Goal: Task Accomplishment & Management: Manage account settings

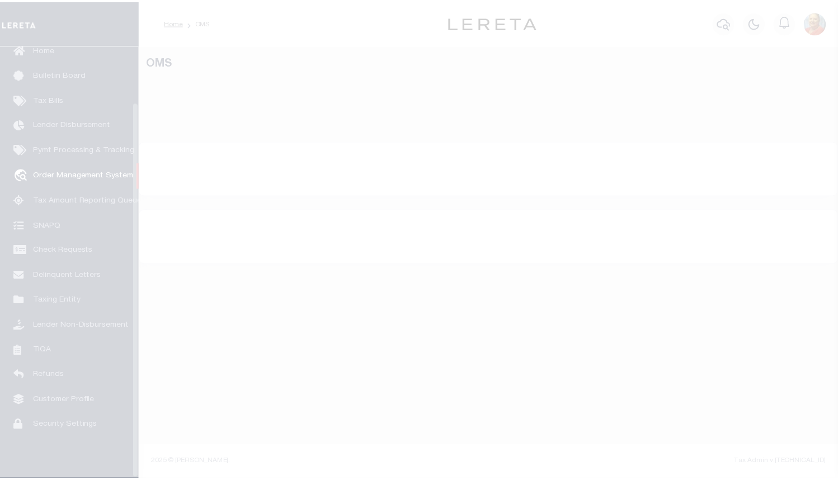
scroll to position [65, 0]
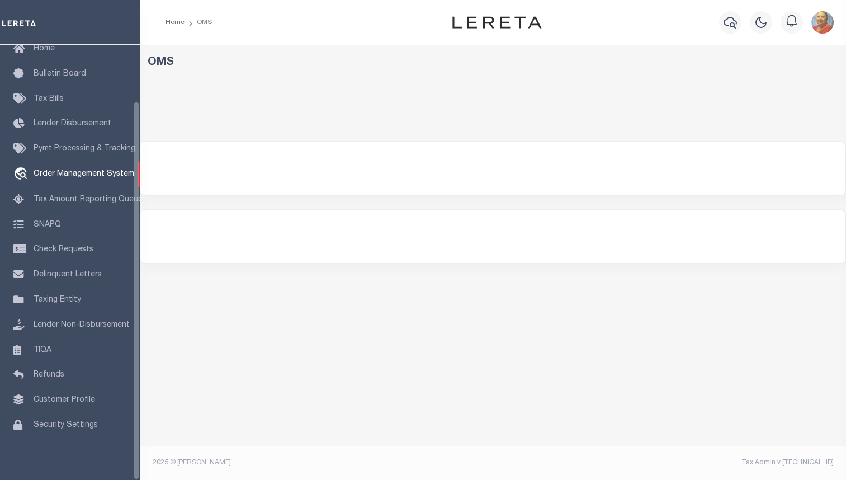
select select "200"
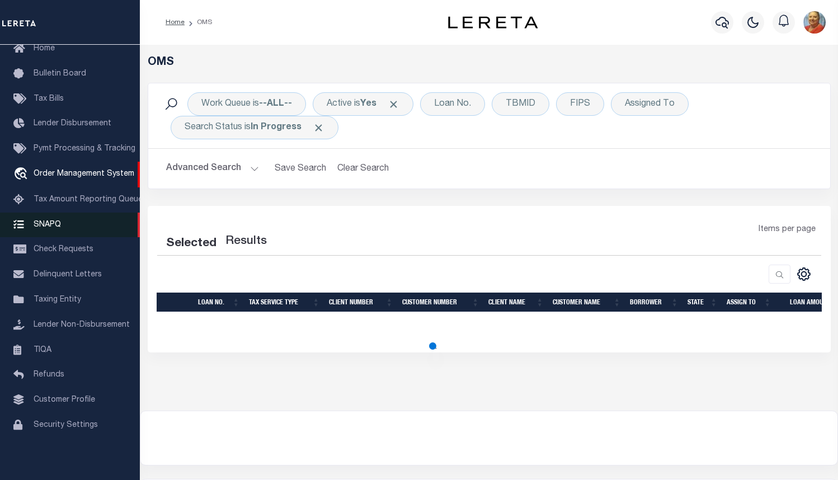
select select "200"
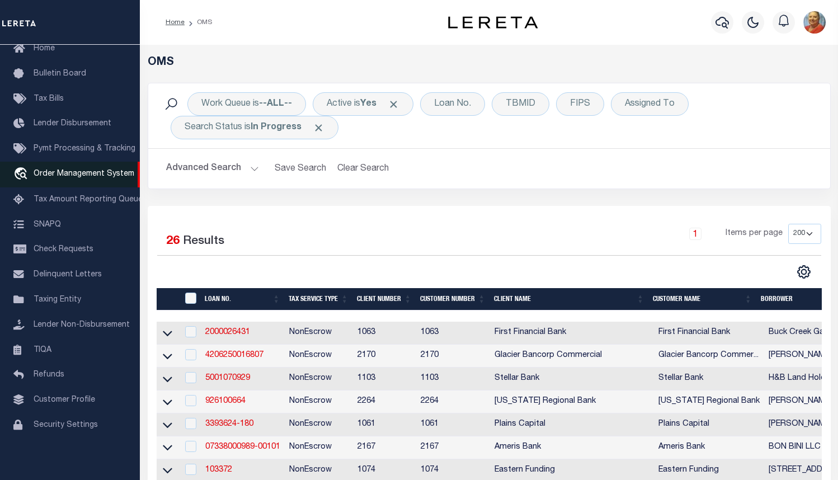
click at [85, 173] on span "Order Management System" at bounding box center [84, 174] width 101 height 8
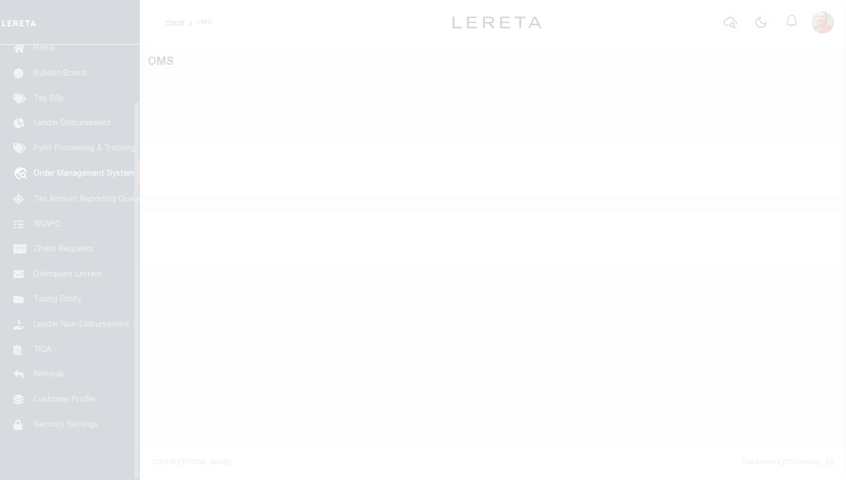
scroll to position [65, 0]
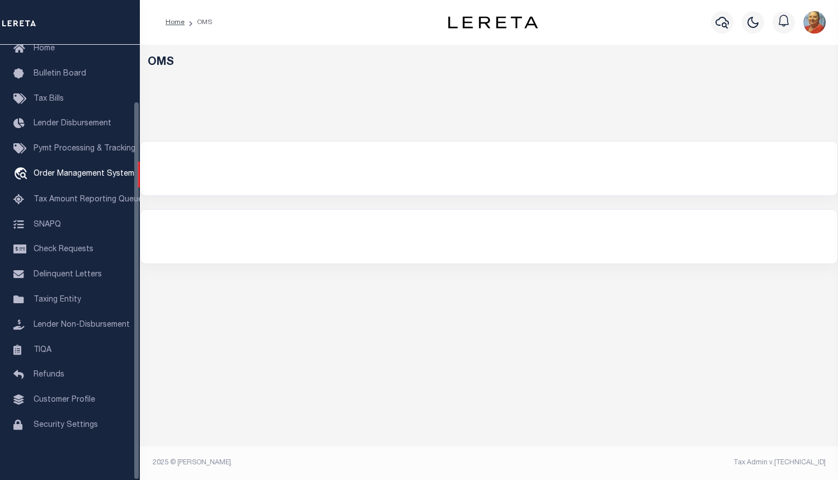
select select "200"
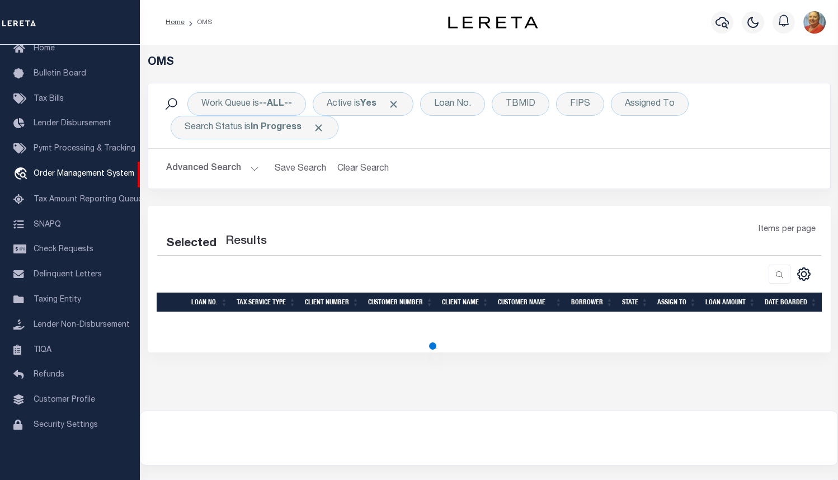
select select "200"
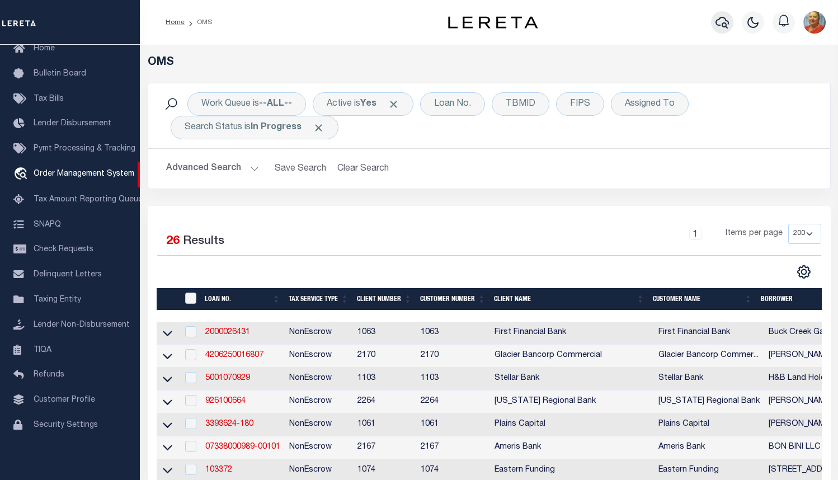
click at [722, 27] on icon "button" at bounding box center [722, 23] width 13 height 12
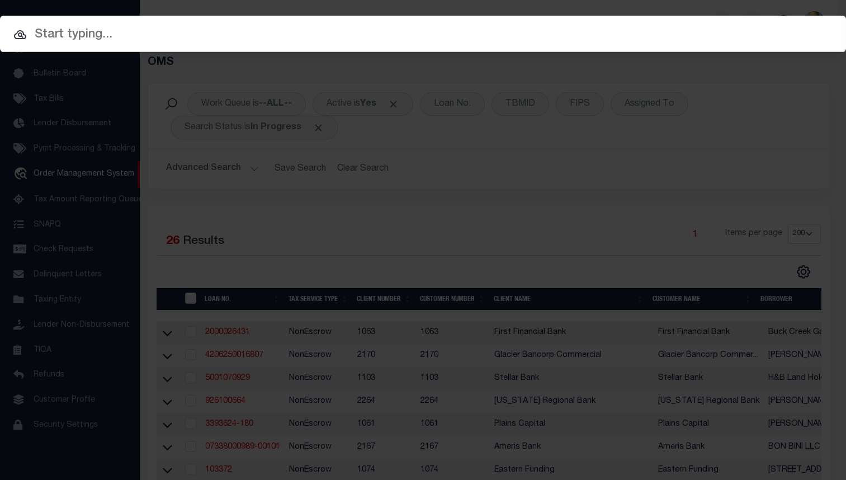
click at [62, 36] on input "text" at bounding box center [423, 35] width 846 height 20
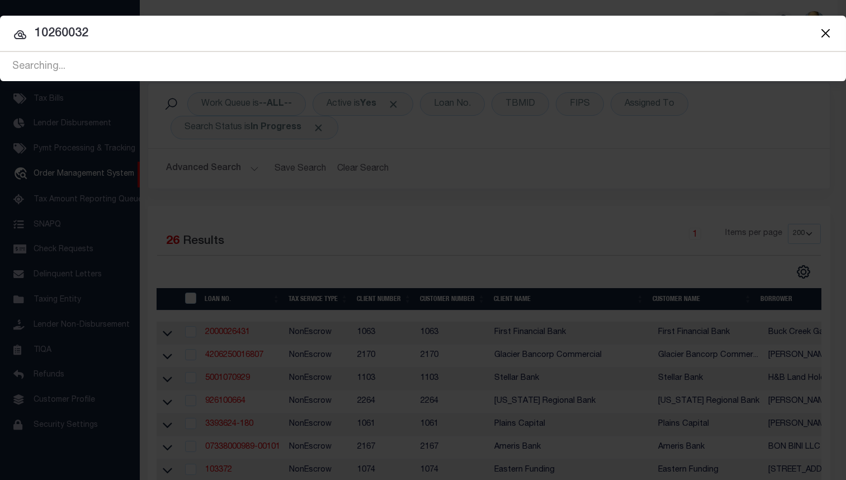
type input "10260032"
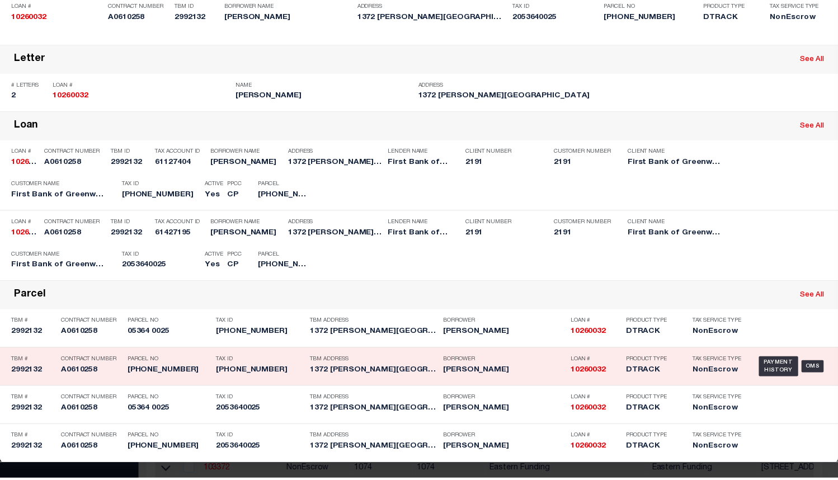
scroll to position [252, 0]
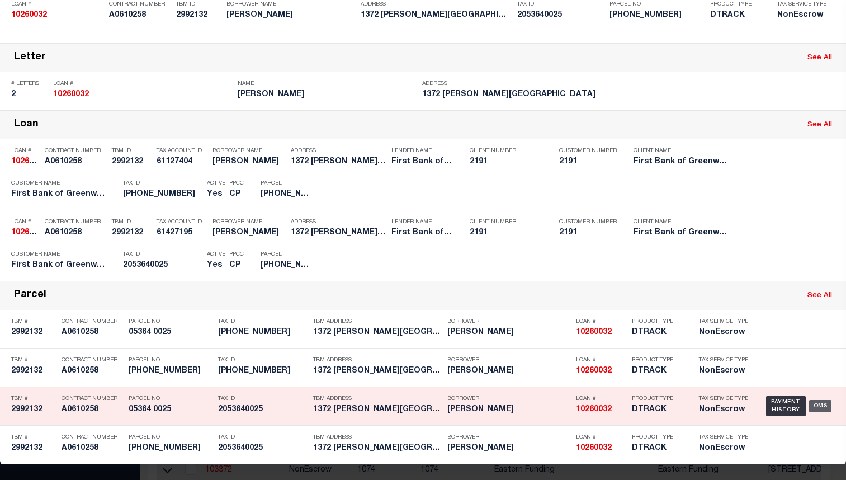
click at [816, 401] on div "OMS" at bounding box center [821, 406] width 23 height 12
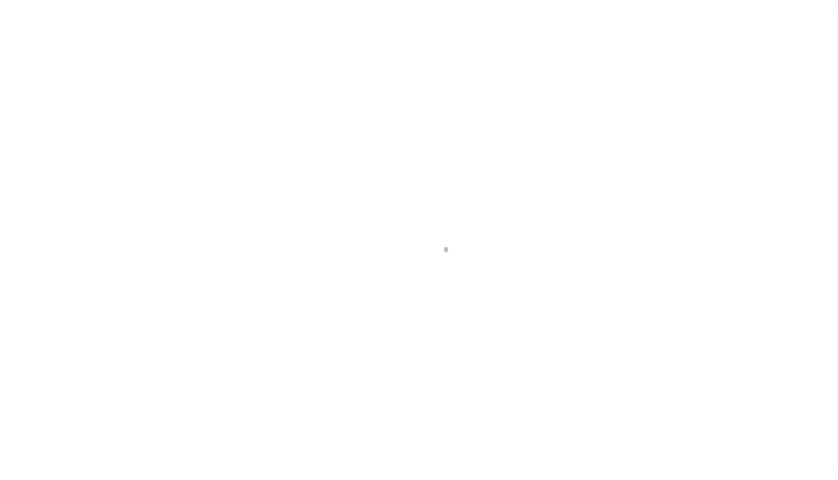
select select "NonEscrow"
type input "1372 [PERSON_NAME][GEOGRAPHIC_DATA]"
type input "05364 0025"
type input "BRONX NY 104616041"
type input "NY"
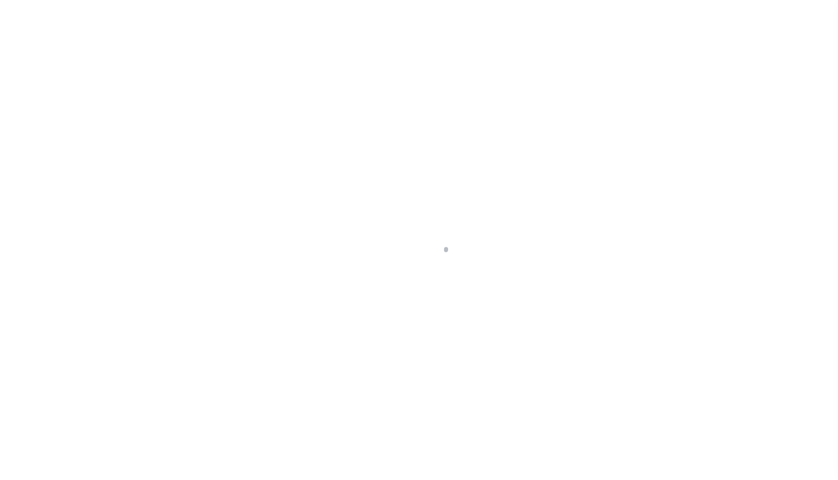
select select
type textarea "(SEE LEGAL IMAG E ON FILE)."
type textarea "Liability subject to parcel provided"
select select
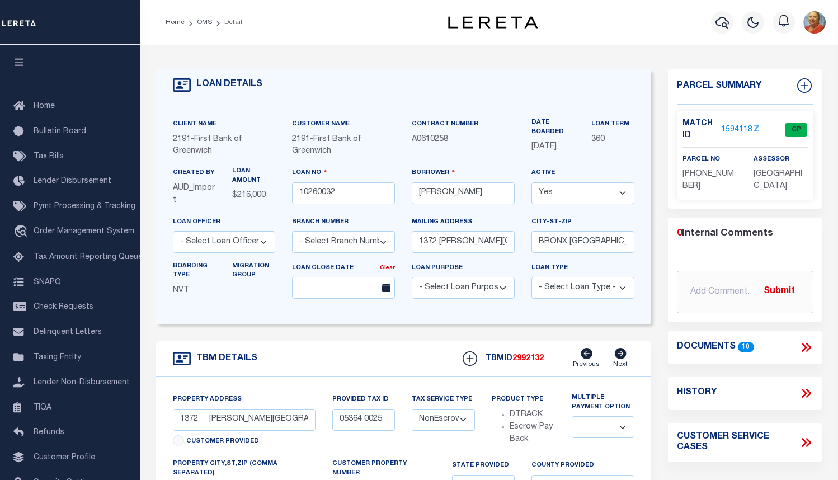
click at [742, 131] on link "1594118" at bounding box center [736, 130] width 31 height 12
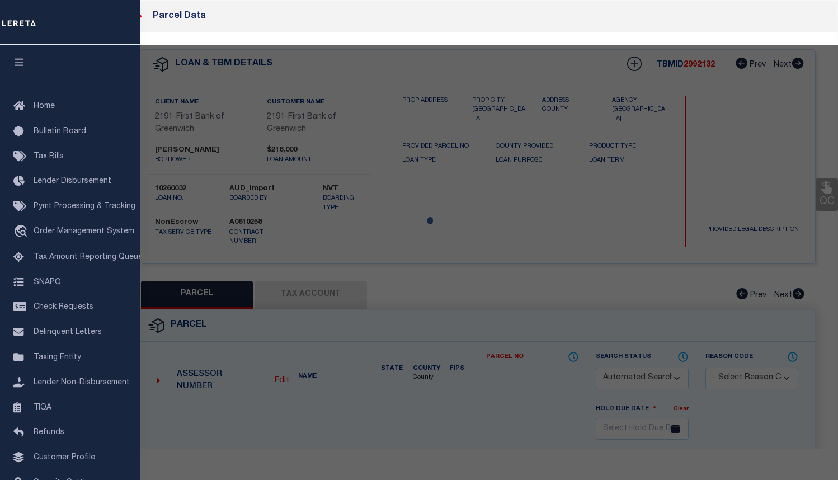
checkbox input "false"
select select "CP"
type input "1372 [PERSON_NAME] AVENUE LLC"
type input "[GEOGRAPHIC_DATA][PERSON_NAME]"
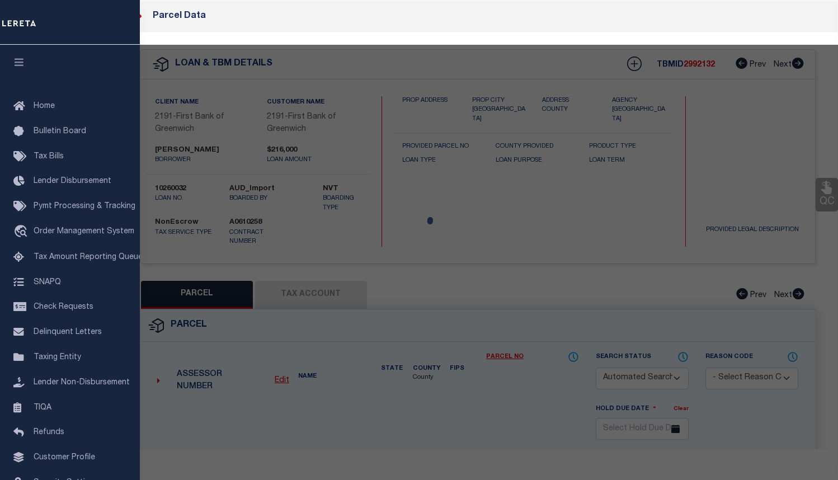
checkbox input "false"
type input "BRONX NY 10461"
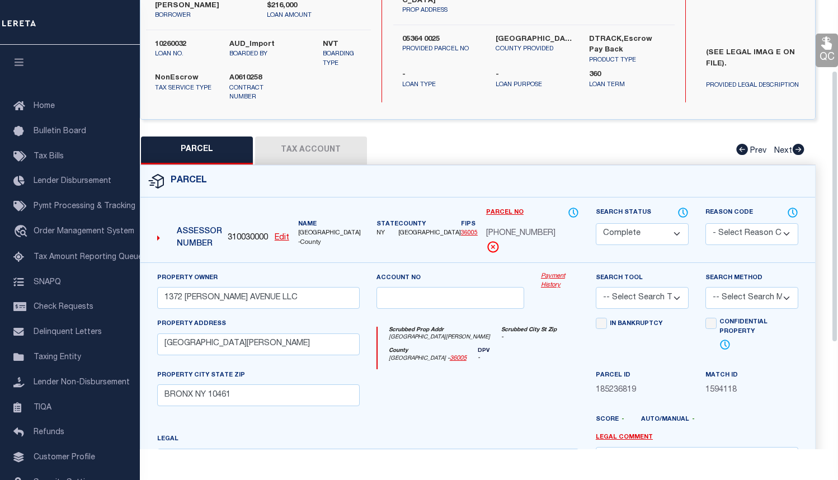
scroll to position [168, 0]
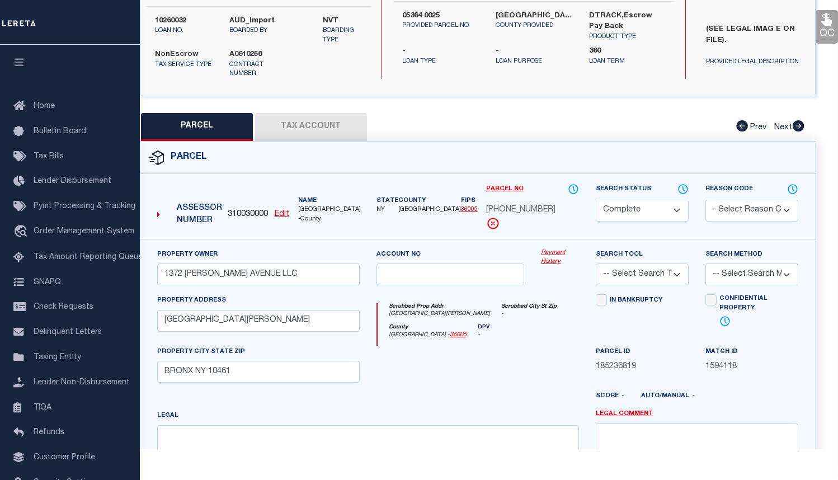
click at [299, 123] on button "Tax Account" at bounding box center [311, 127] width 112 height 28
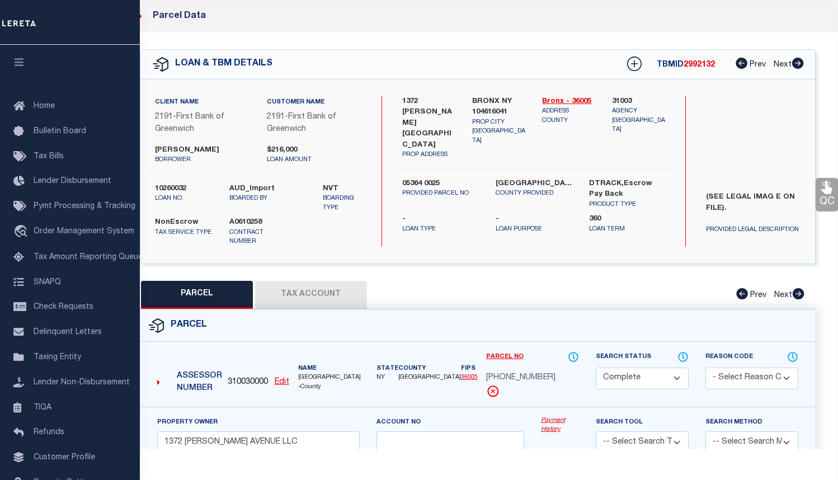
select select "100"
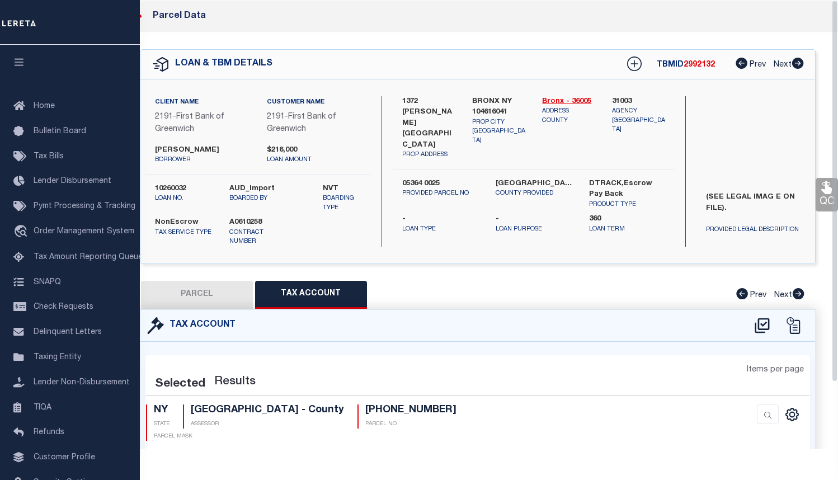
select select "100"
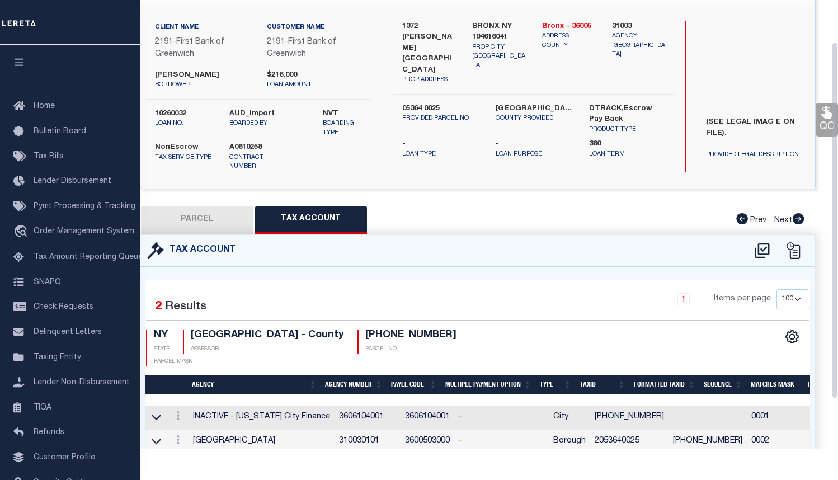
scroll to position [116, 0]
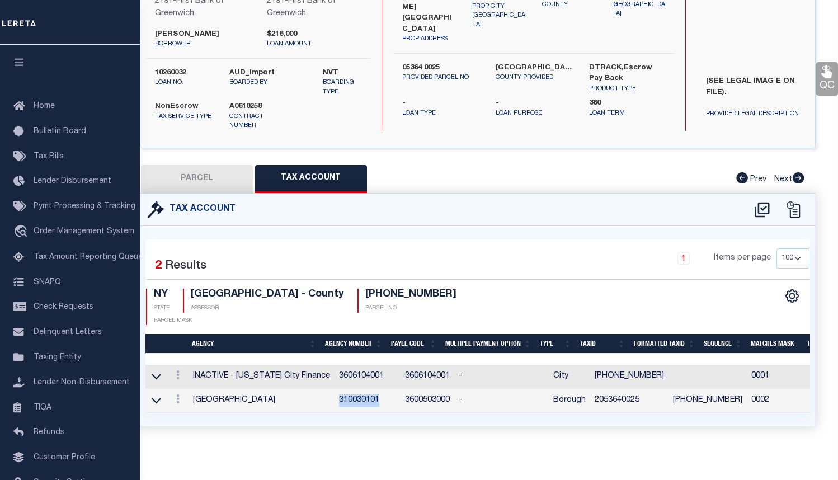
drag, startPoint x: 371, startPoint y: 390, endPoint x: 328, endPoint y: 390, distance: 43.1
click at [335, 390] on td "310030101" at bounding box center [368, 401] width 66 height 24
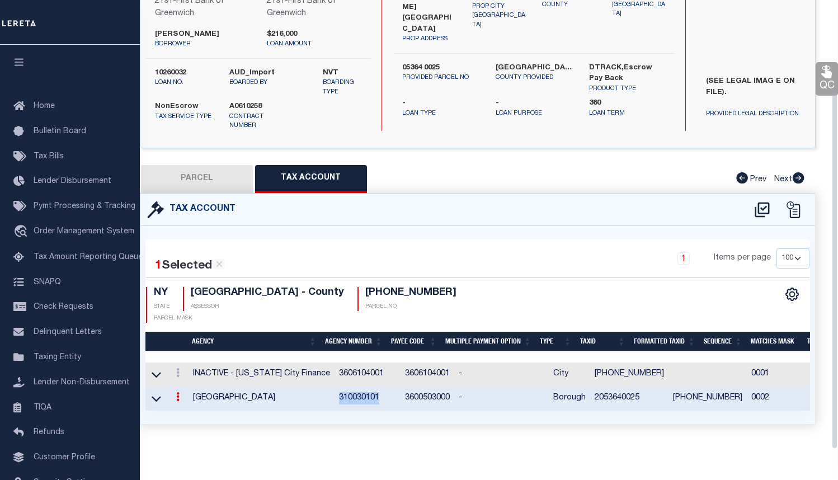
scroll to position [114, 0]
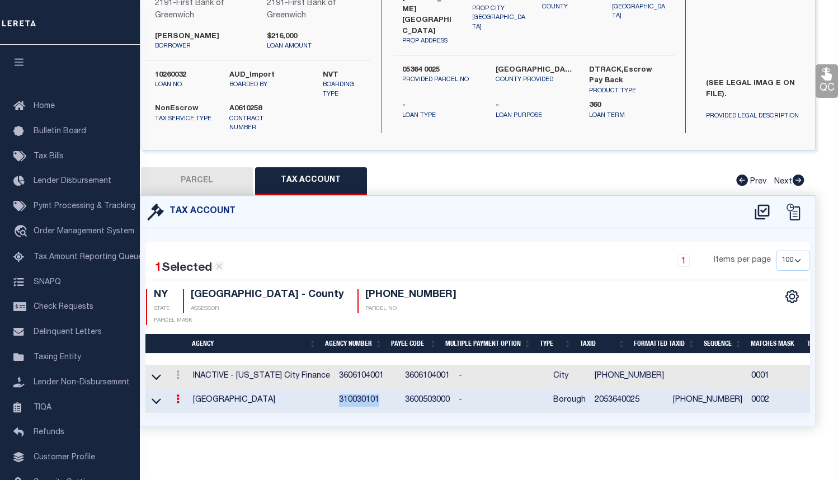
copy td "310030101"
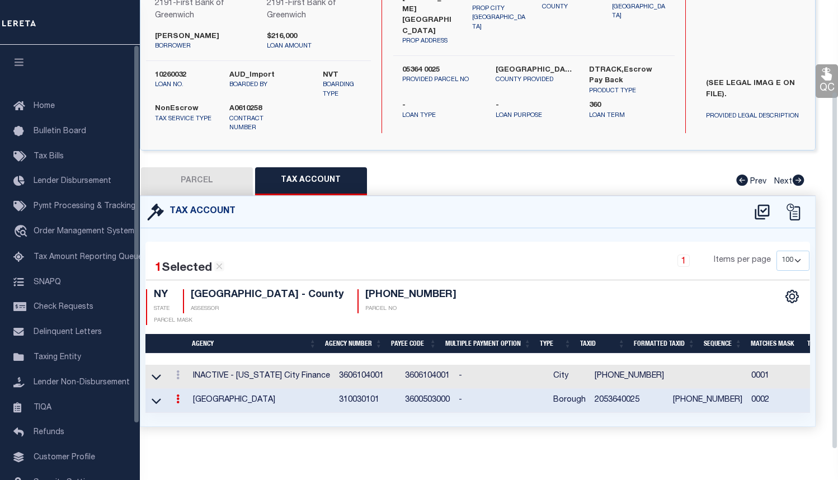
click at [634, 437] on div "Tax Account 1 2 1" at bounding box center [477, 325] width 693 height 258
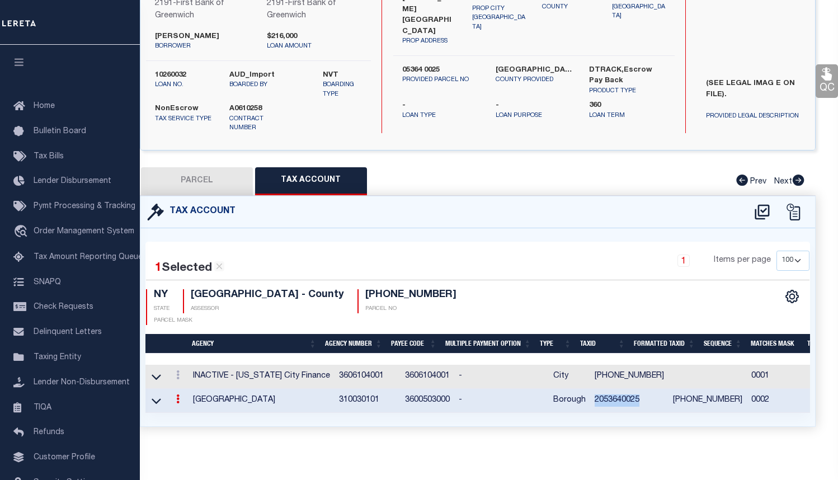
drag, startPoint x: 582, startPoint y: 388, endPoint x: 631, endPoint y: 389, distance: 48.1
click at [631, 389] on td "2053640025" at bounding box center [629, 401] width 78 height 24
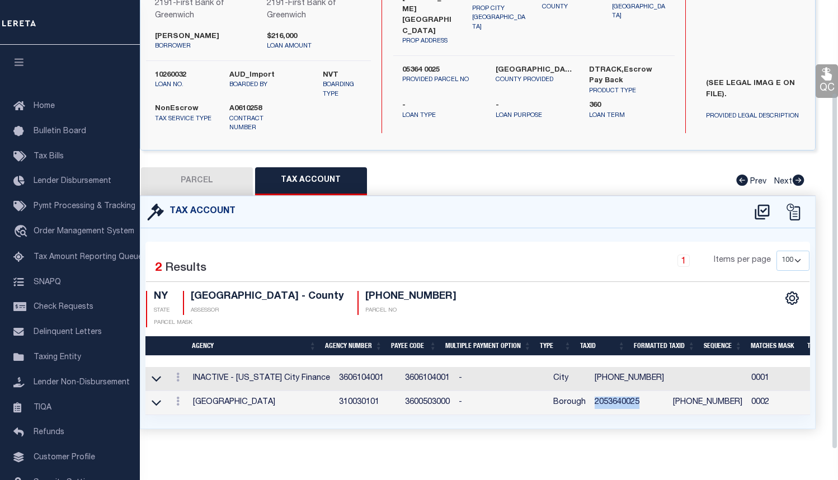
scroll to position [116, 0]
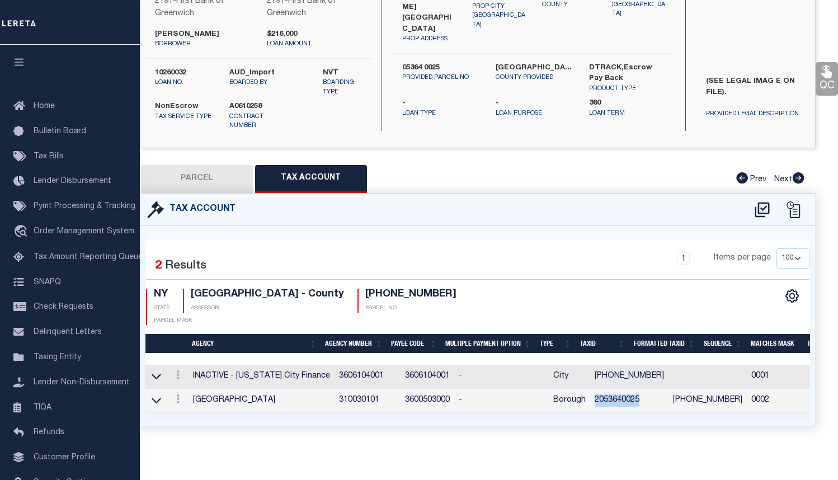
copy td "2053640025"
click at [648, 427] on div "Tax Account 1 2 1" at bounding box center [477, 324] width 693 height 260
drag, startPoint x: 635, startPoint y: 387, endPoint x: 689, endPoint y: 389, distance: 53.8
click at [689, 389] on td "2-05364-0025" at bounding box center [708, 401] width 78 height 24
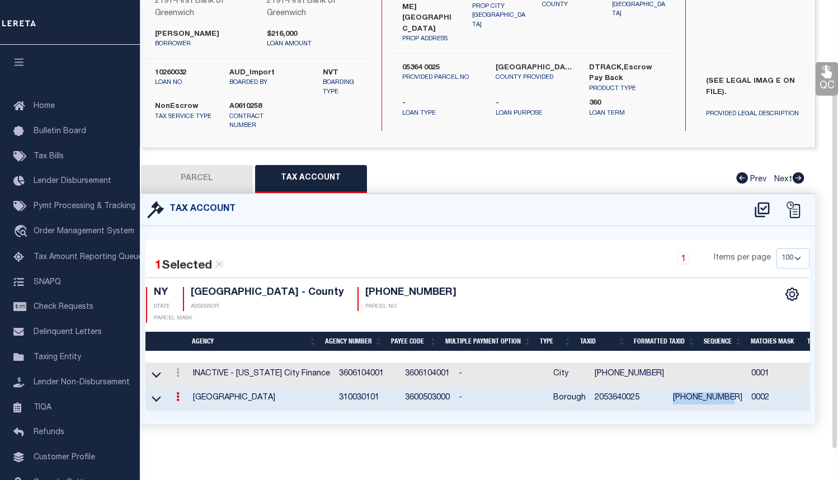
scroll to position [114, 0]
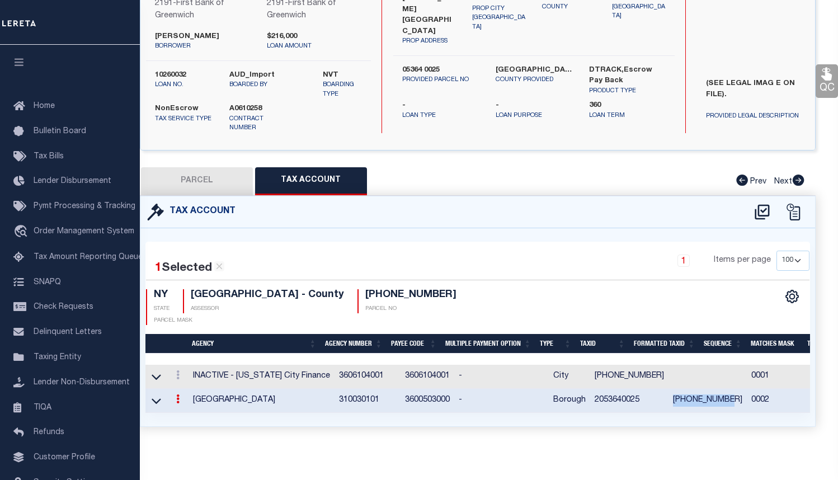
copy td "2-05364-0025"
click at [204, 185] on button "PARCEL" at bounding box center [197, 181] width 112 height 28
select select "AS"
checkbox input "false"
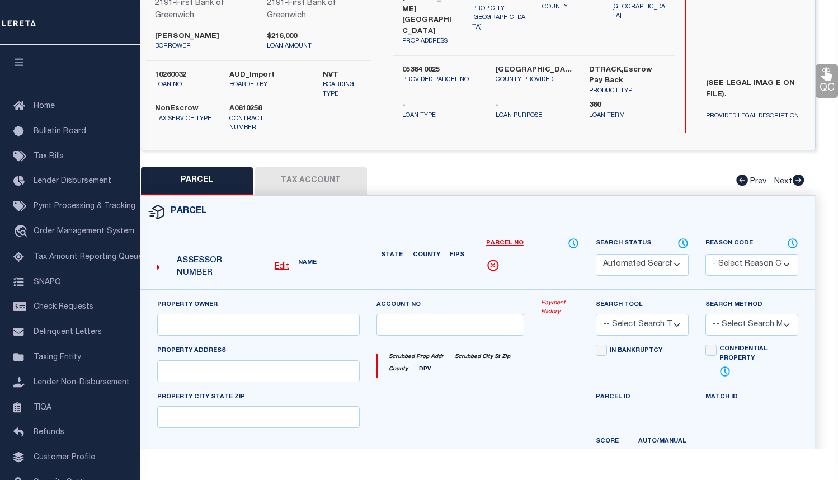
select select "CP"
type input "1372 CROSBY AVENUE LLC"
type input "1372 CROSBY AVENUE"
checkbox input "false"
type input "BRONX NY 10461"
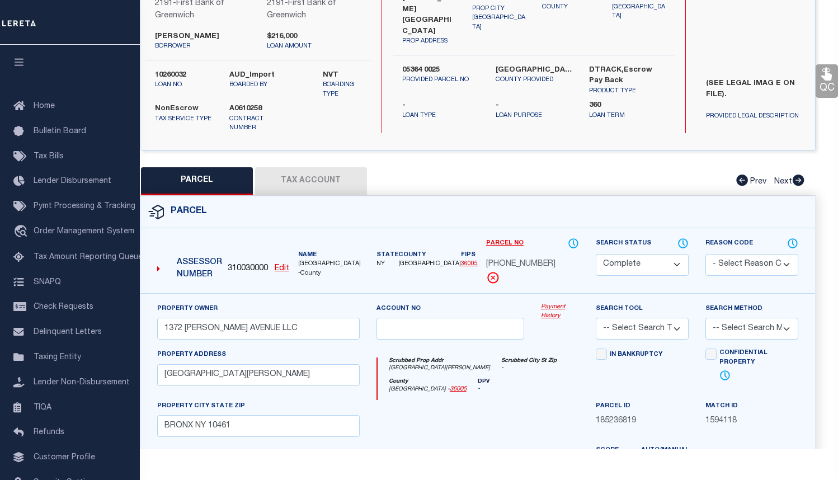
click at [562, 308] on link "Payment History" at bounding box center [560, 312] width 38 height 18
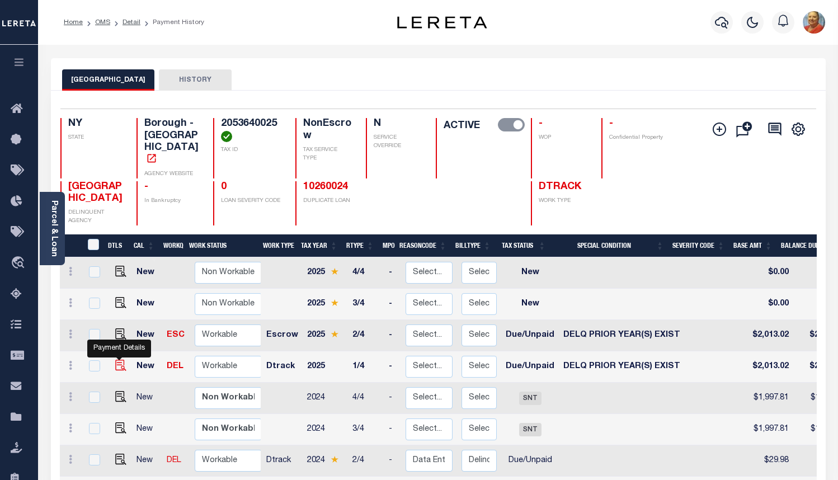
click at [120, 360] on img "" at bounding box center [120, 365] width 11 height 11
checkbox input "true"
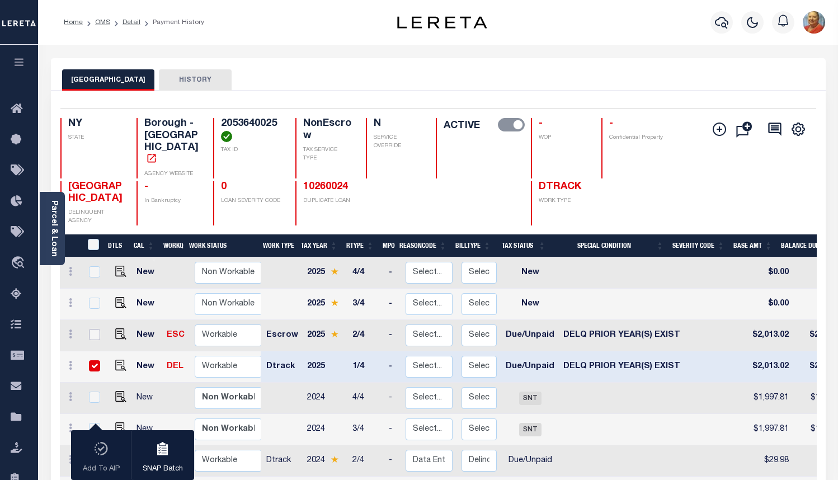
click at [91, 329] on input "checkbox" at bounding box center [94, 334] width 11 height 11
checkbox input "true"
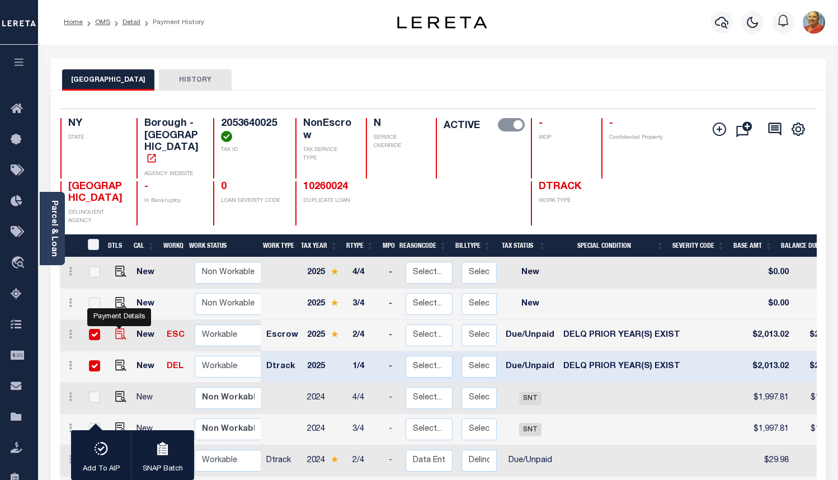
click at [117, 328] on img "" at bounding box center [120, 333] width 11 height 11
checkbox input "false"
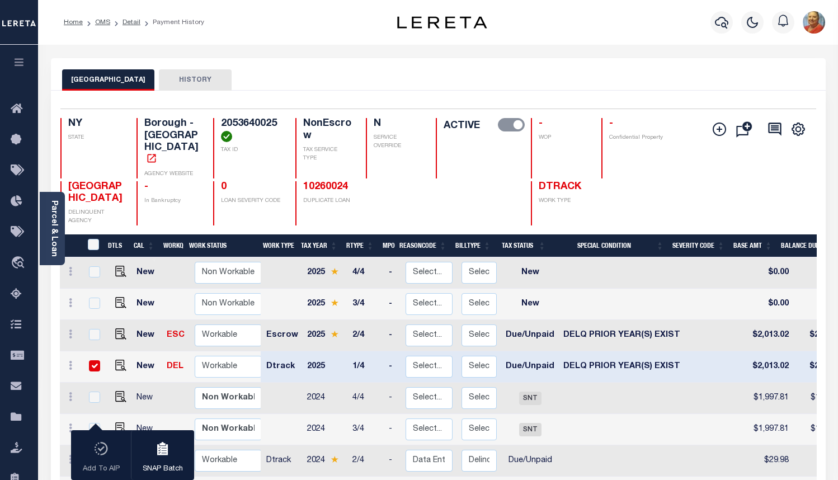
click at [94, 360] on input "checkbox" at bounding box center [94, 365] width 11 height 11
checkbox input "false"
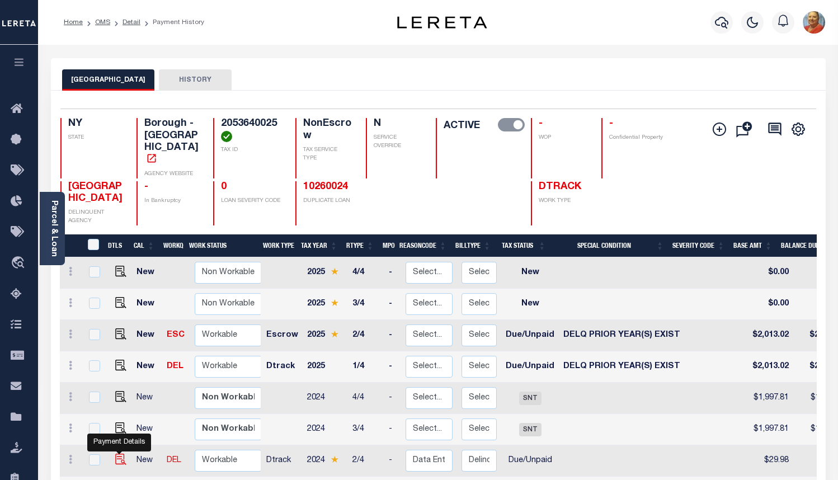
click at [120, 454] on img "" at bounding box center [120, 459] width 11 height 11
checkbox input "true"
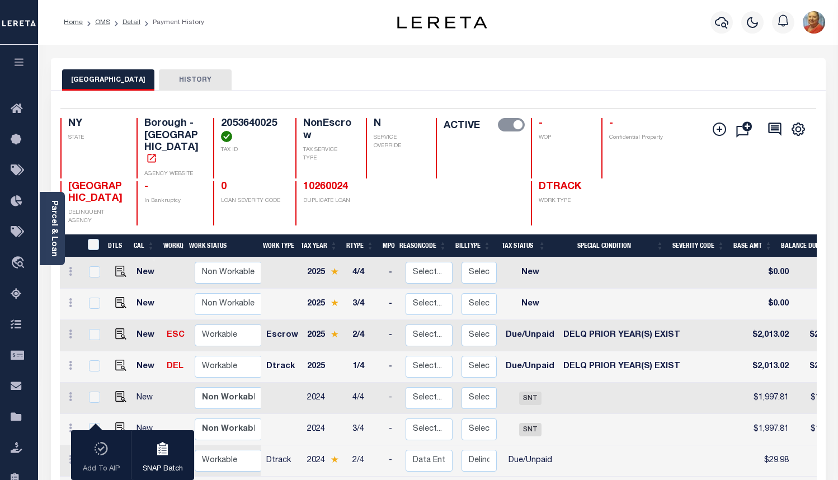
scroll to position [1, 0]
click at [98, 25] on link "OMS" at bounding box center [102, 22] width 15 height 7
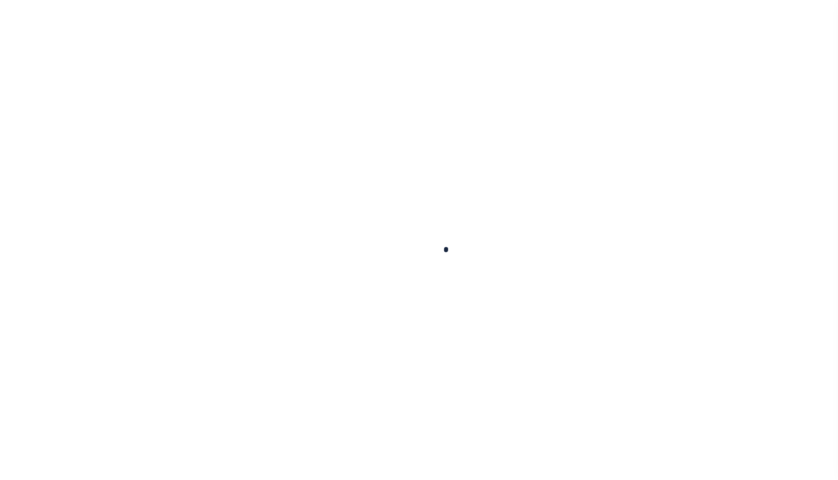
checkbox input "false"
type textarea "System error caused missed reporting. Lereta will cover P&I IAO $14.94 - MU"
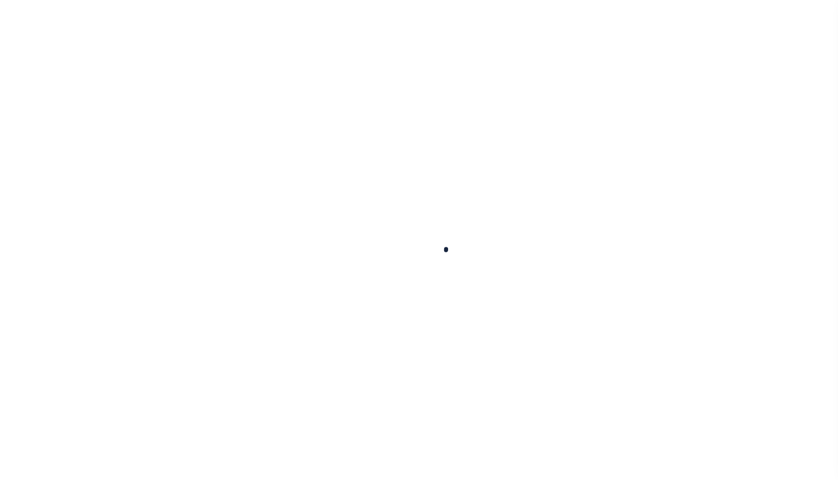
type input "Q0000000"
type input "Quarterly"
type input "[DATE]"
select select "DUE"
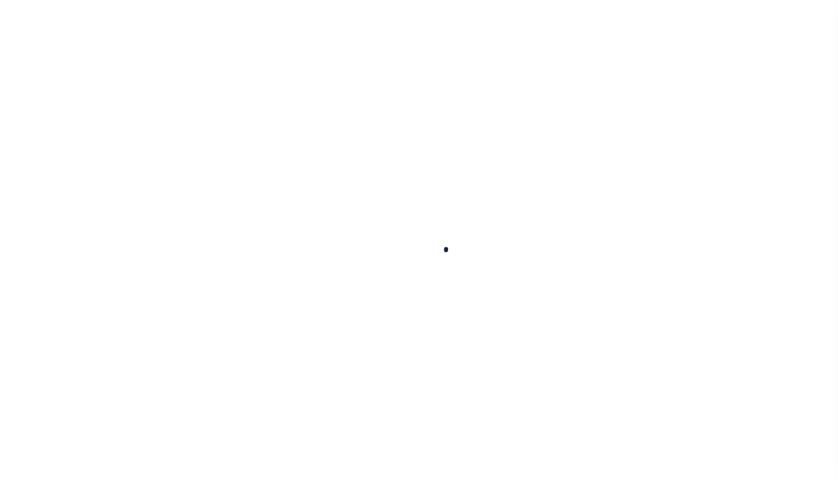
select select "18"
type input "0"
type input "$2,013.02"
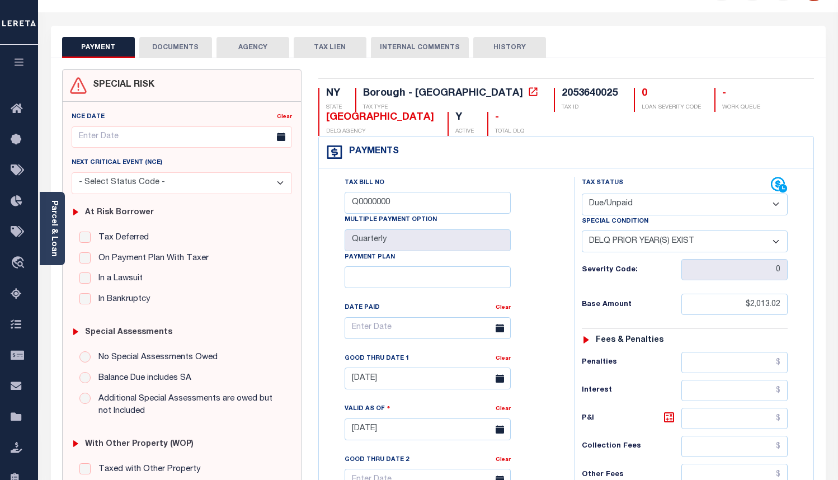
scroll to position [32, 0]
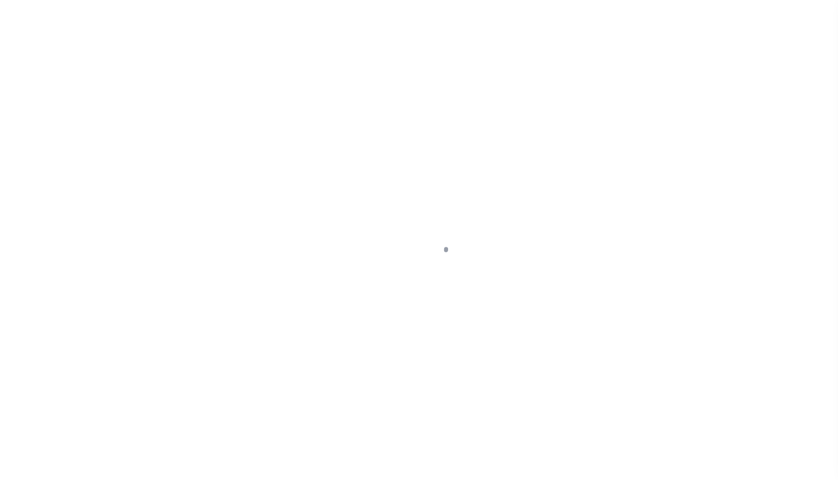
select select "DUE"
select select "18"
select select "DUE"
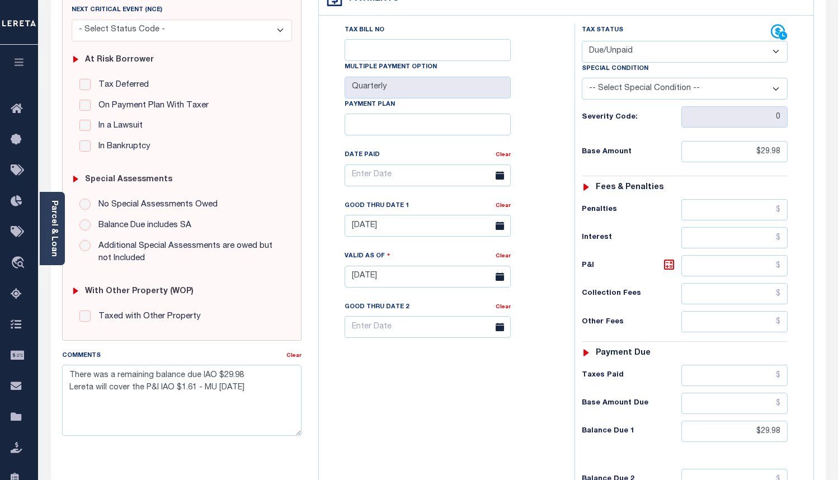
scroll to position [224, 0]
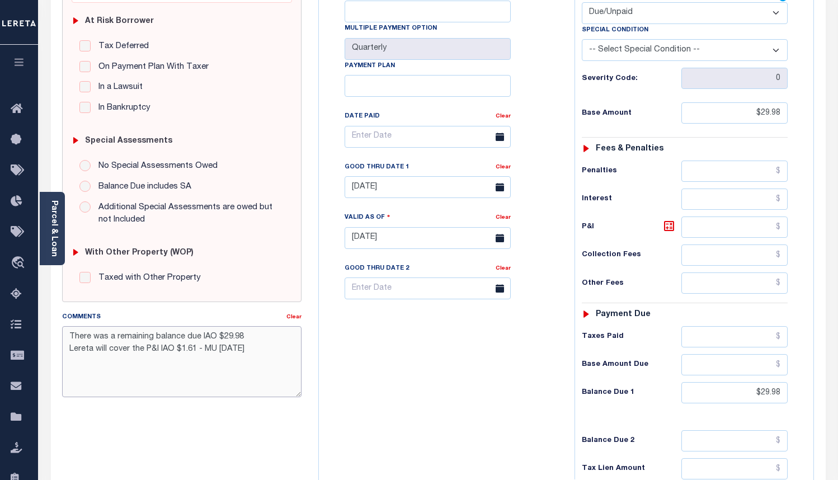
click at [229, 391] on textarea "There was a remaining balance due IAO $29.98 Lereta will cover the P&I IAO $1.6…" at bounding box center [181, 361] width 239 height 70
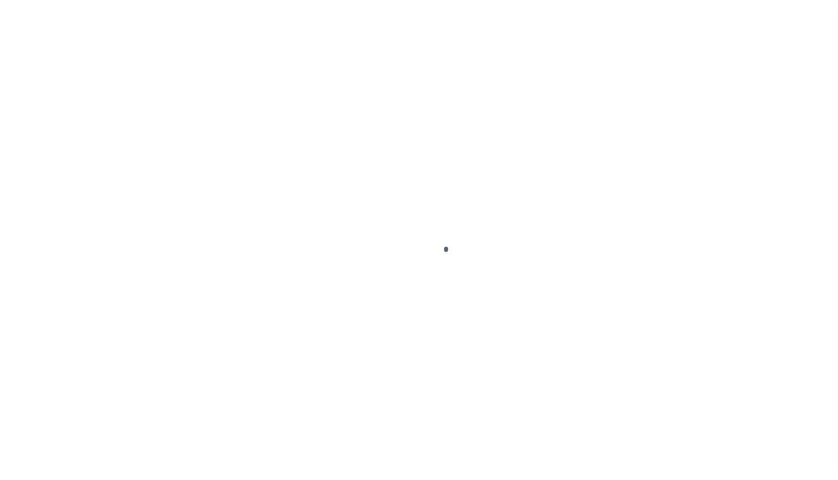
scroll to position [65, 0]
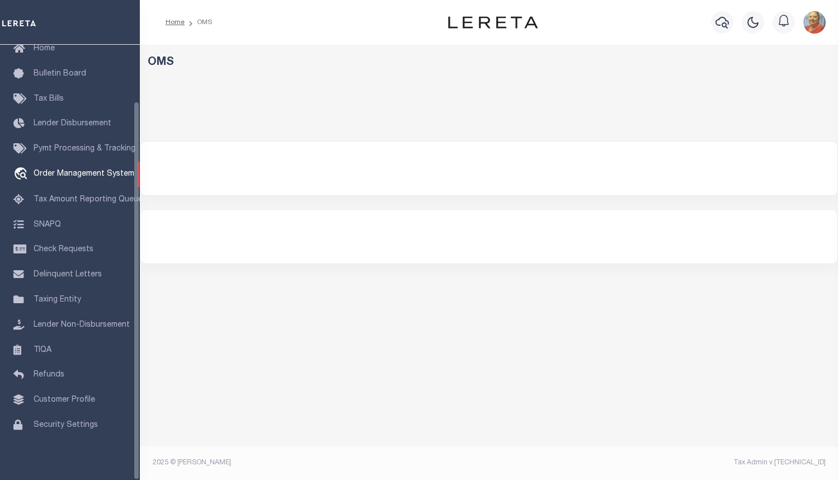
select select "200"
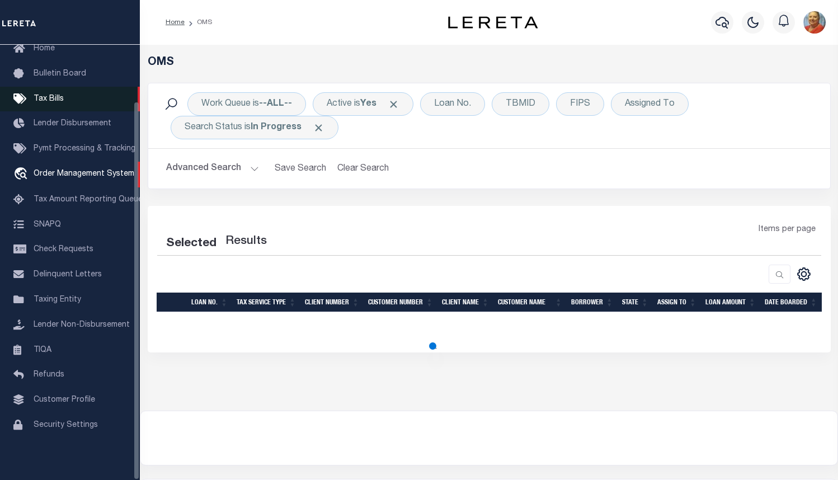
select select "200"
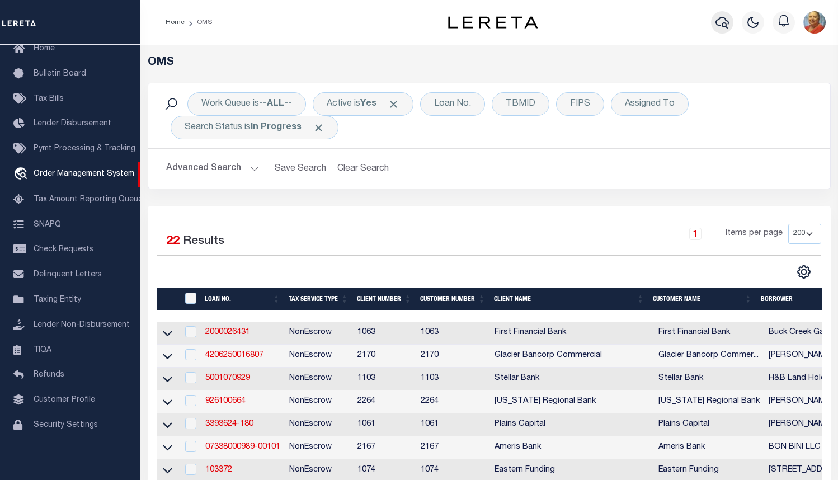
click at [725, 20] on icon "button" at bounding box center [722, 23] width 13 height 12
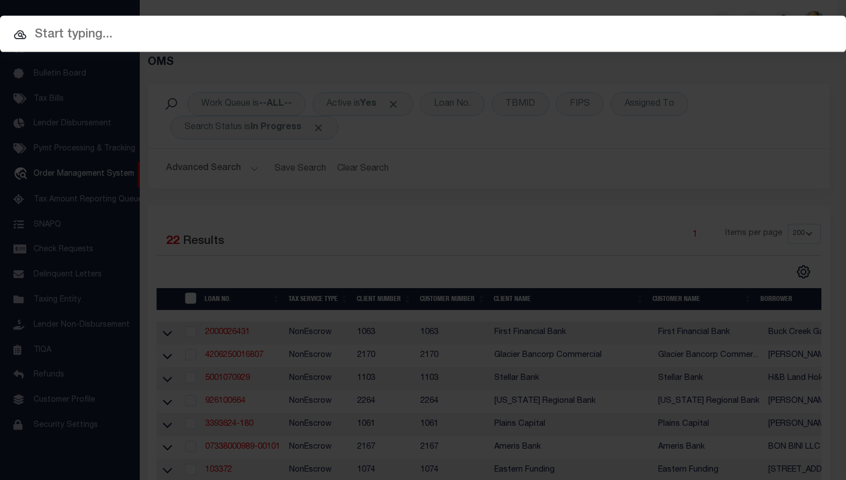
click at [177, 37] on input "text" at bounding box center [423, 35] width 846 height 20
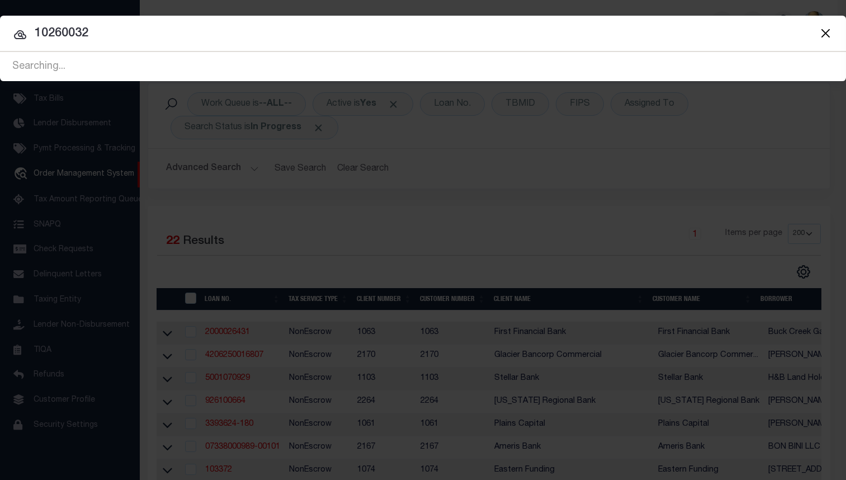
type input "10260032"
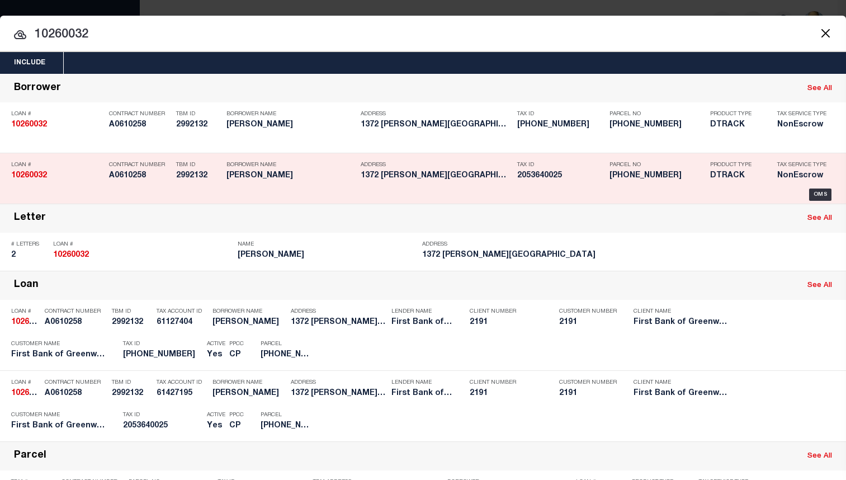
drag, startPoint x: 319, startPoint y: 196, endPoint x: 253, endPoint y: 197, distance: 65.5
click at [253, 181] on h5 "[PERSON_NAME]" at bounding box center [291, 176] width 129 height 10
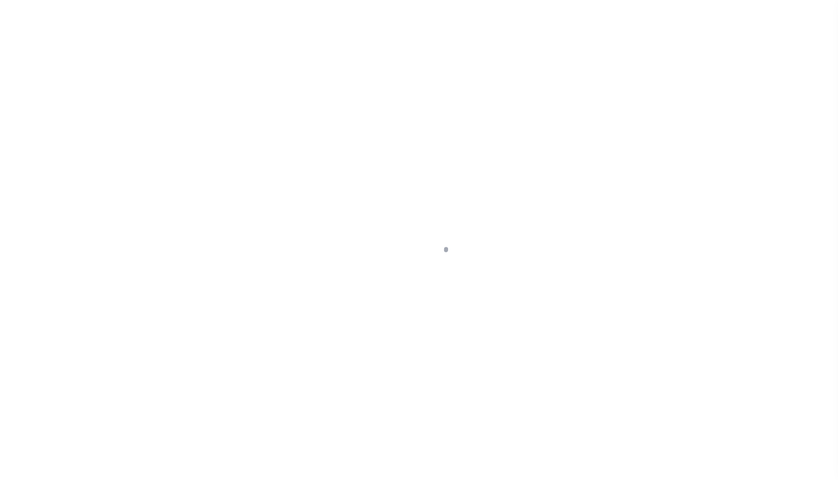
select select "NonEscrow"
type input "1372 [PERSON_NAME][GEOGRAPHIC_DATA]"
type input "05364 0025"
type input "BRONX NY 104616041"
type input "NY"
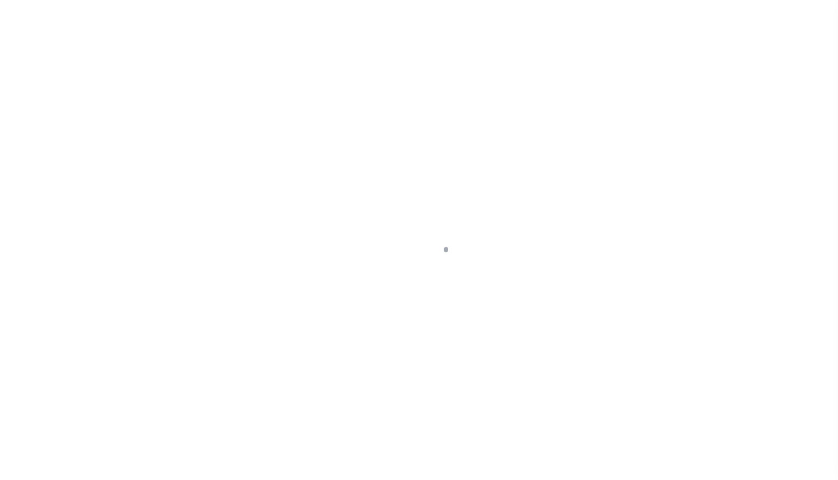
select select
type textarea "(SEE LEGAL IMAG E ON FILE)."
type textarea "Liability subject to parcel provided"
select select
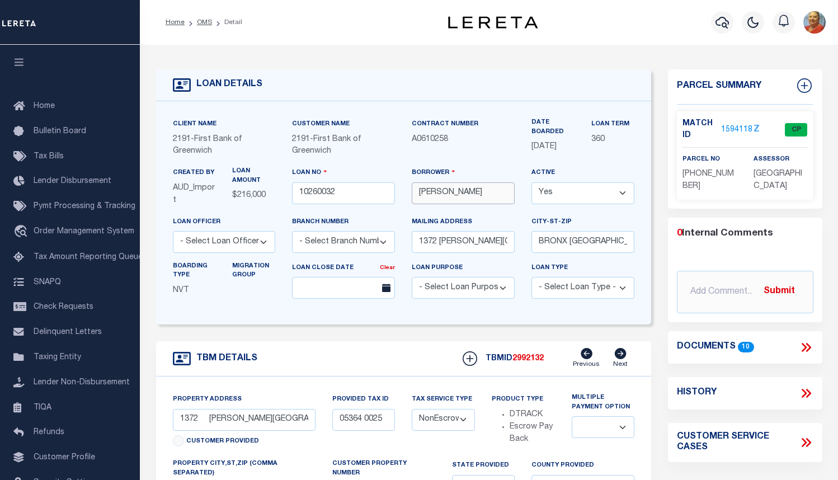
drag, startPoint x: 421, startPoint y: 194, endPoint x: 517, endPoint y: 197, distance: 96.3
click at [517, 197] on div "Borrower [PERSON_NAME]" at bounding box center [463, 191] width 120 height 49
